Goal: Information Seeking & Learning: Compare options

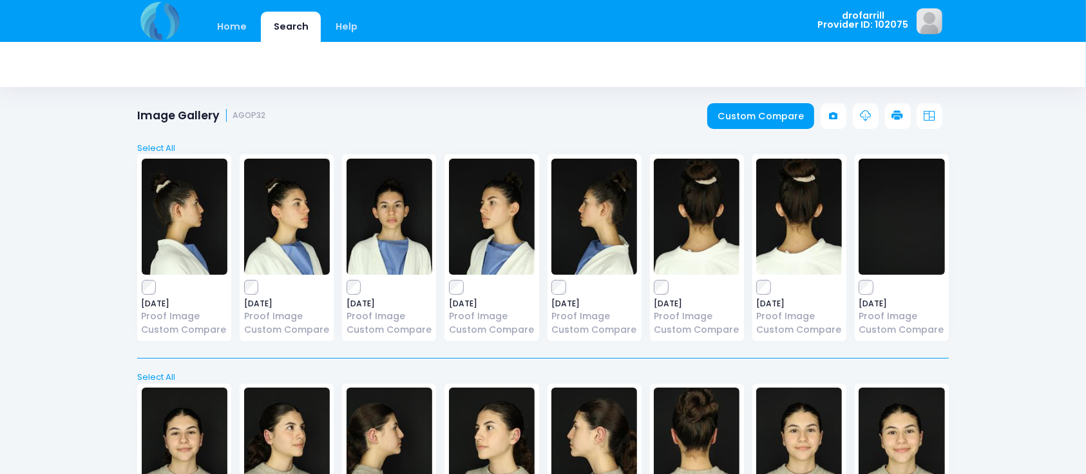
click at [395, 207] on img at bounding box center [390, 216] width 86 height 116
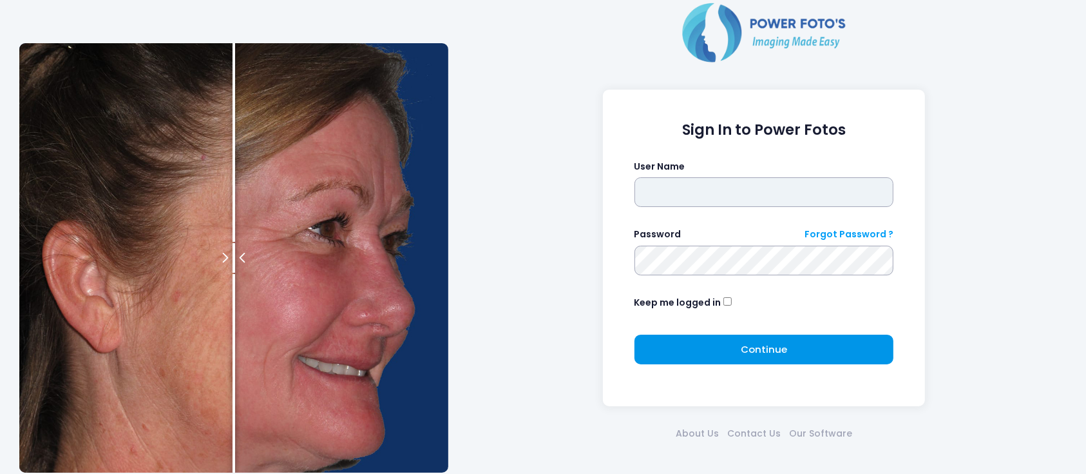
type input "**********"
click at [760, 344] on span "Continue" at bounding box center [764, 349] width 46 height 14
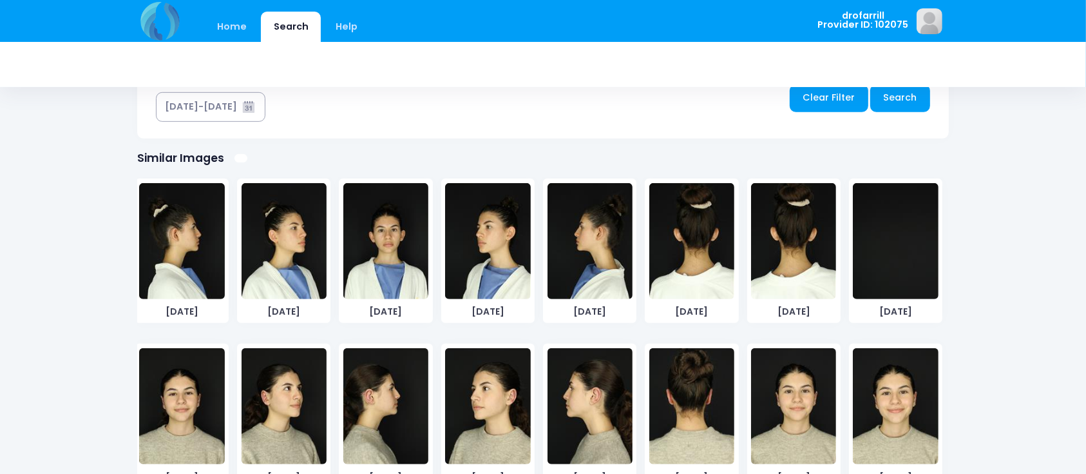
scroll to position [745, 0]
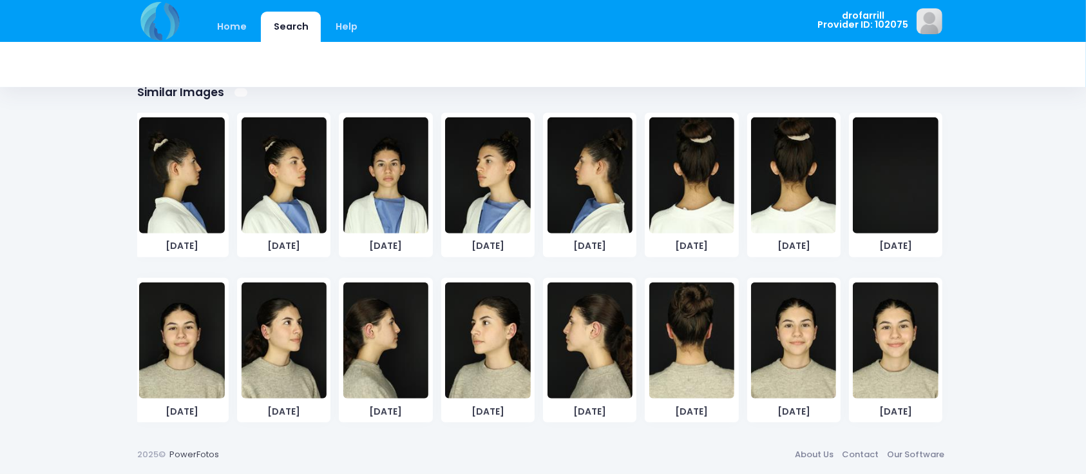
click at [863, 346] on img at bounding box center [895, 340] width 85 height 116
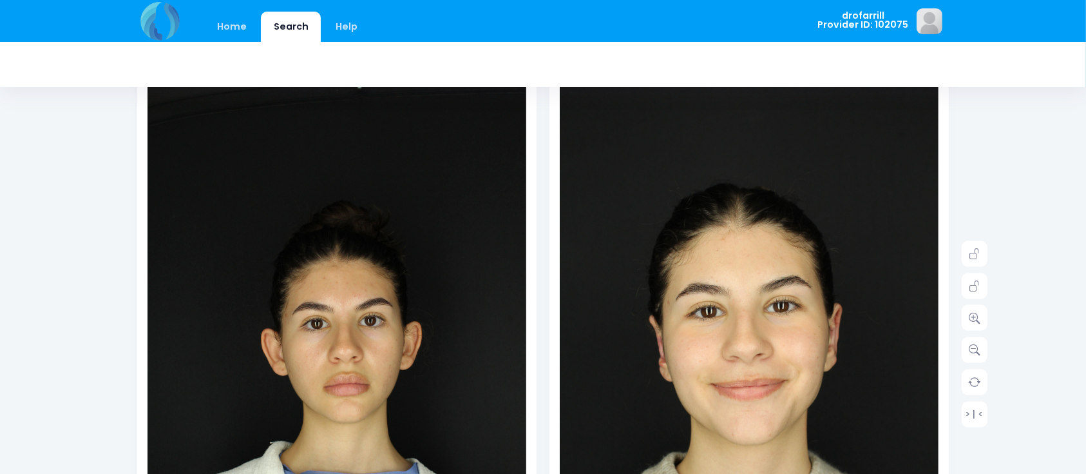
scroll to position [135, 0]
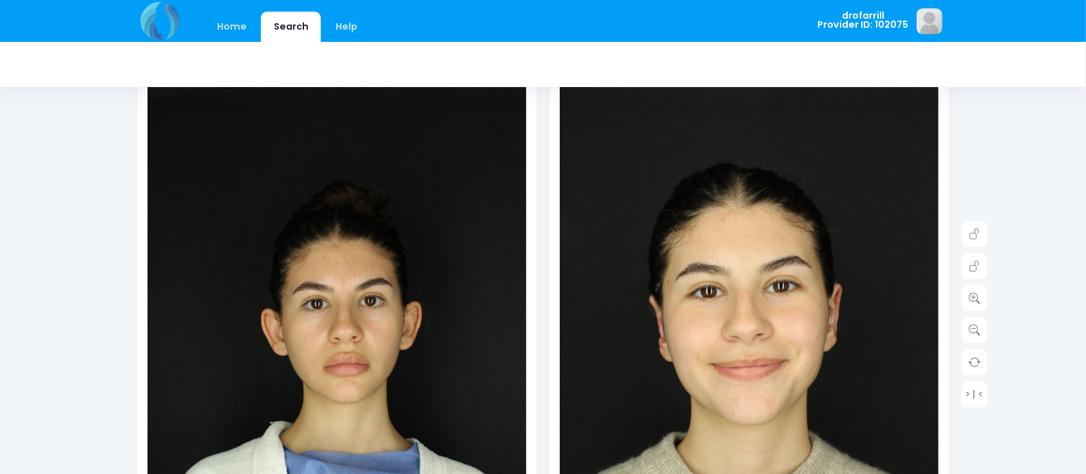
click at [335, 279] on img at bounding box center [337, 350] width 379 height 568
click at [975, 296] on icon at bounding box center [975, 298] width 12 height 12
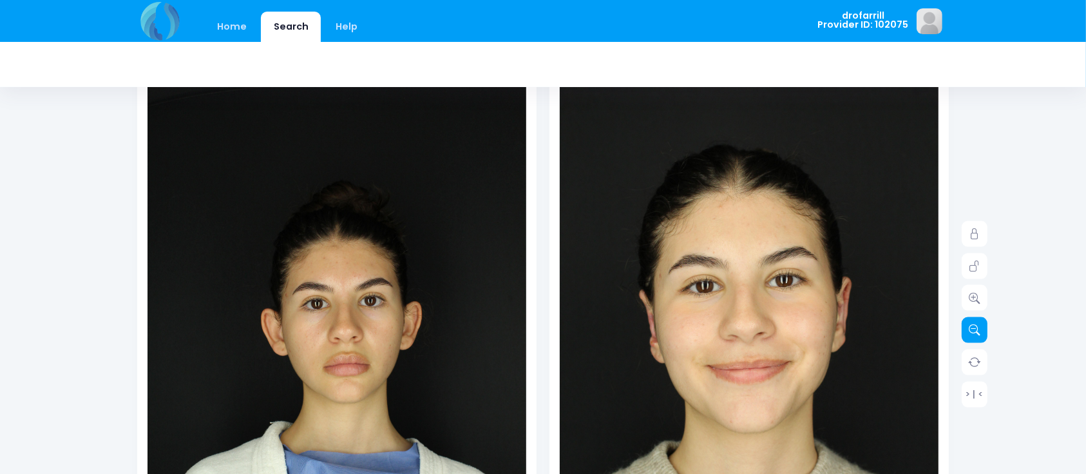
click at [981, 328] on link at bounding box center [975, 330] width 26 height 26
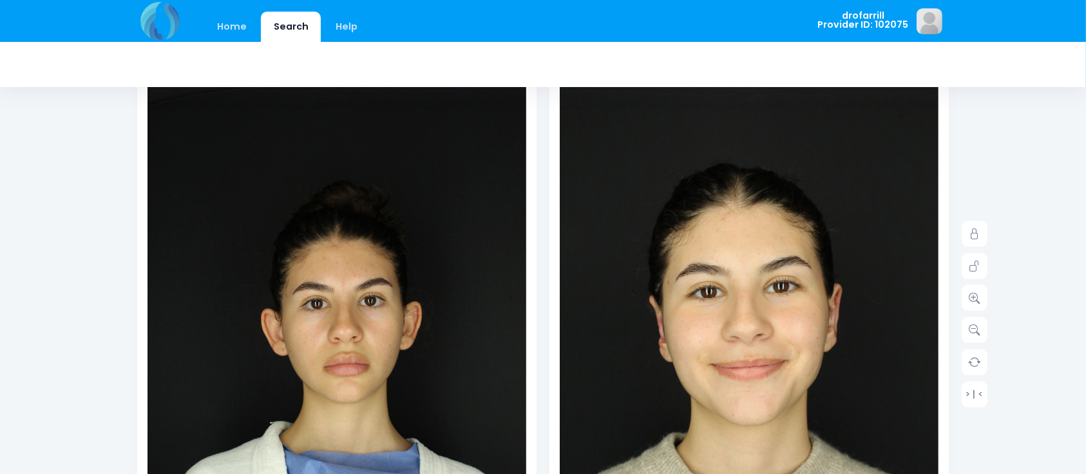
click at [445, 219] on img at bounding box center [337, 350] width 379 height 568
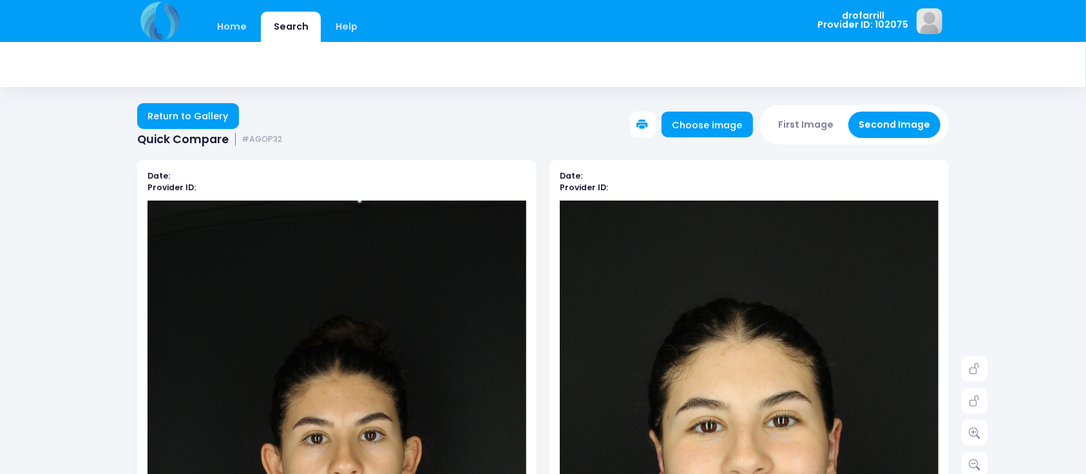
click at [810, 120] on button "First Image" at bounding box center [806, 124] width 77 height 26
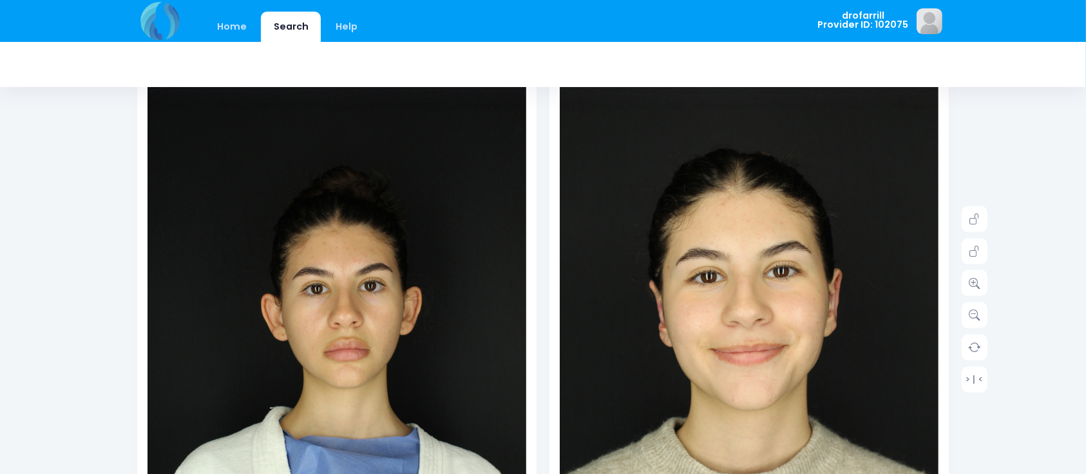
scroll to position [151, 0]
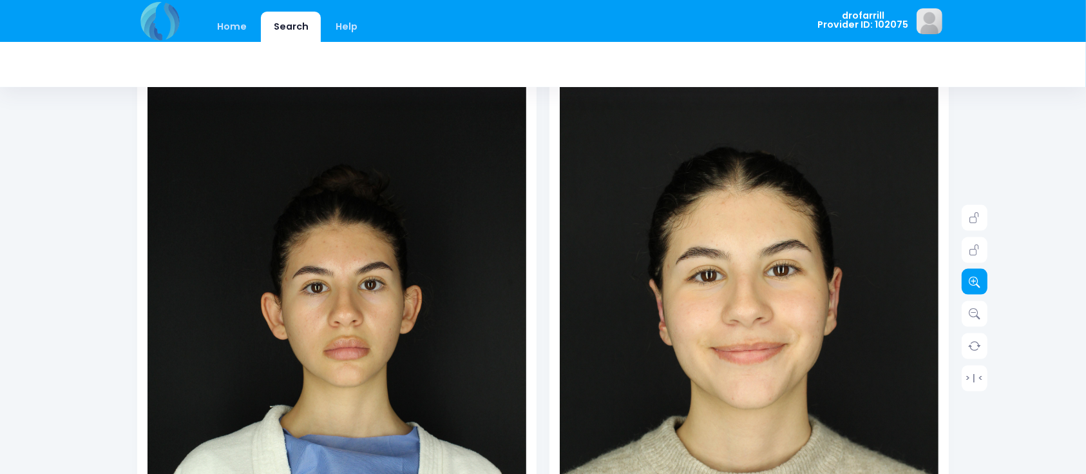
click at [974, 284] on icon at bounding box center [975, 282] width 12 height 12
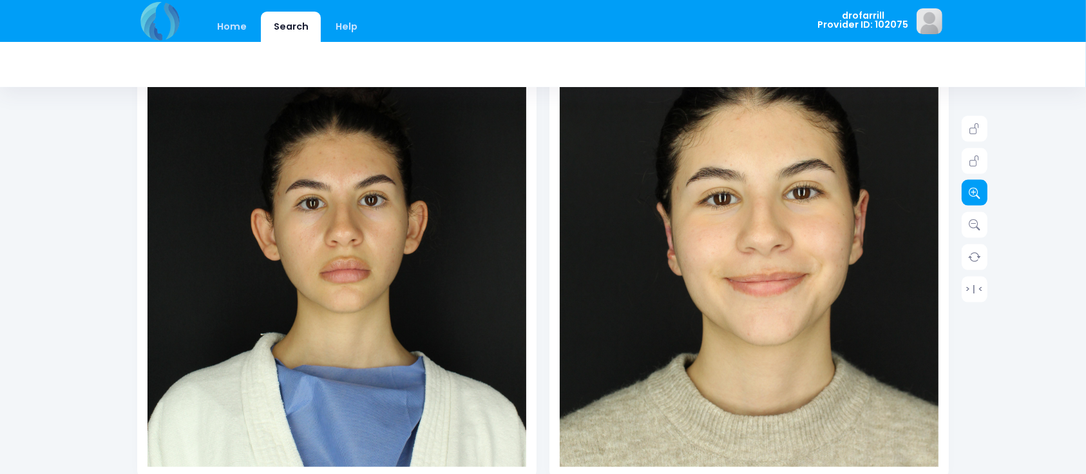
scroll to position [247, 0]
